Goal: Find specific page/section: Find specific page/section

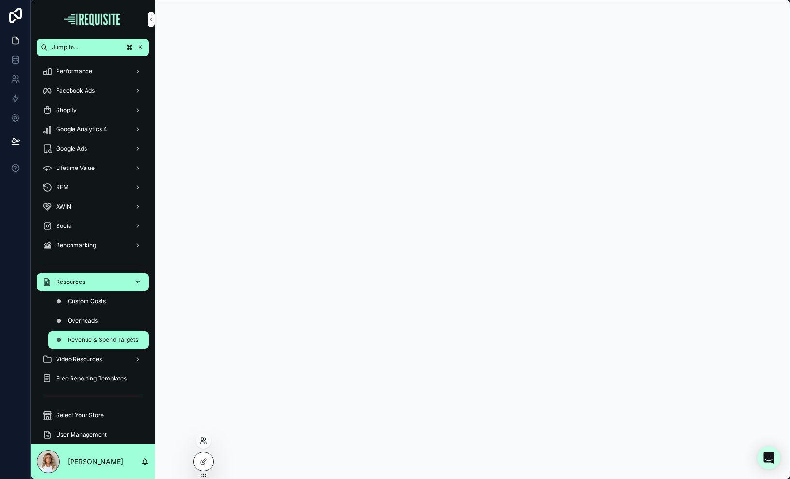
click at [200, 441] on icon at bounding box center [204, 441] width 8 height 8
drag, startPoint x: 200, startPoint y: 441, endPoint x: 208, endPoint y: 433, distance: 11.0
click at [202, 439] on icon at bounding box center [204, 441] width 8 height 8
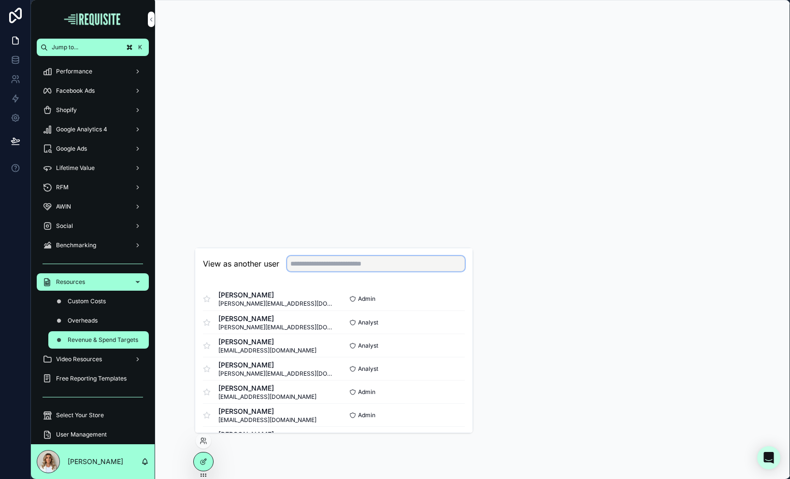
click at [300, 258] on input "text" at bounding box center [376, 263] width 178 height 15
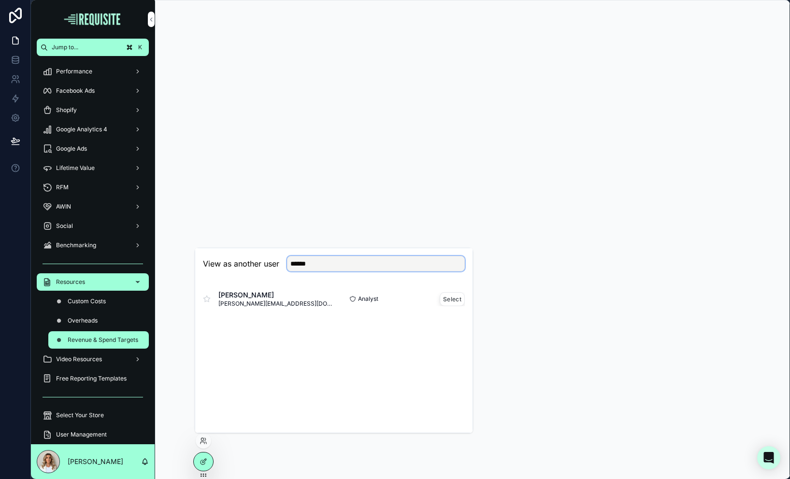
type input "******"
click at [441, 300] on button "Select" at bounding box center [452, 299] width 25 height 14
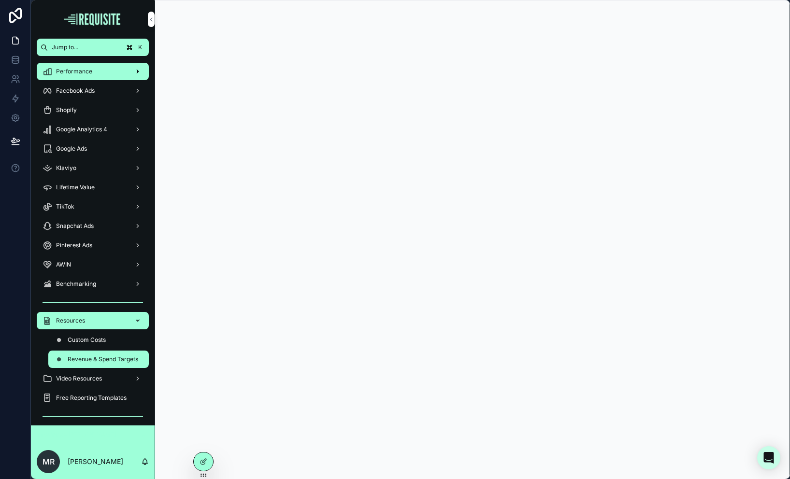
click at [75, 63] on link "Performance" at bounding box center [93, 71] width 112 height 17
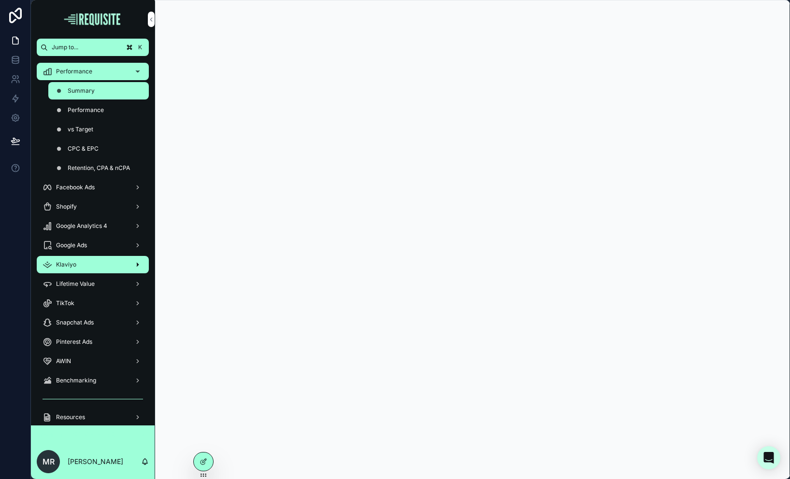
click at [98, 257] on div "Klaviyo" at bounding box center [93, 264] width 100 height 15
